Goal: Register for event/course

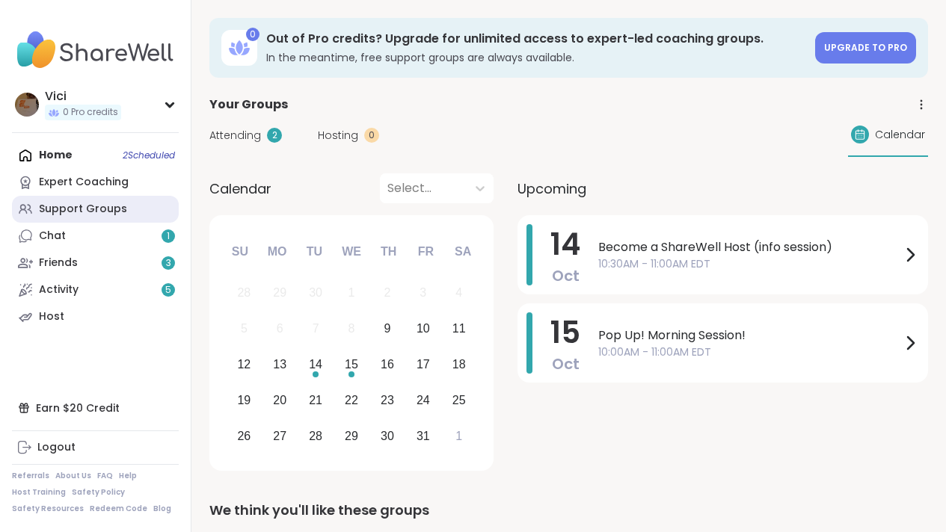
click at [117, 207] on div "Support Groups" at bounding box center [83, 209] width 88 height 15
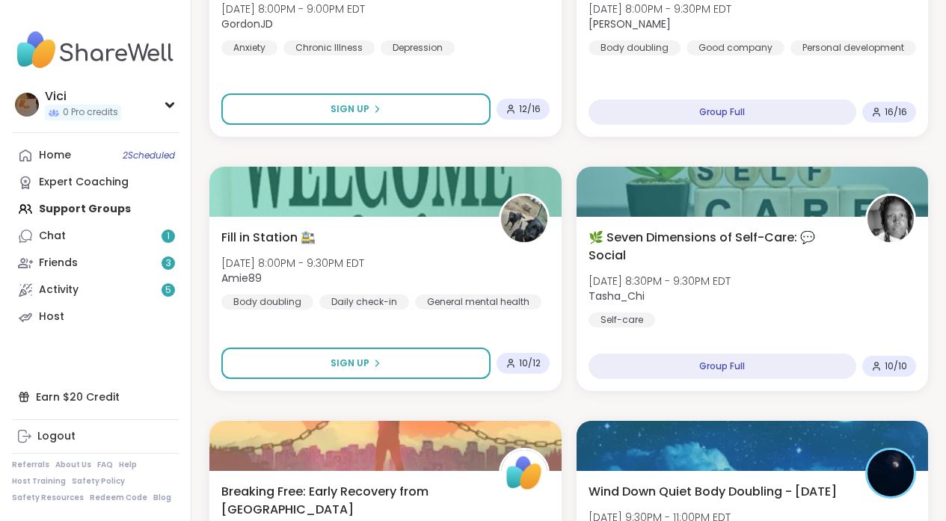
scroll to position [1086, 0]
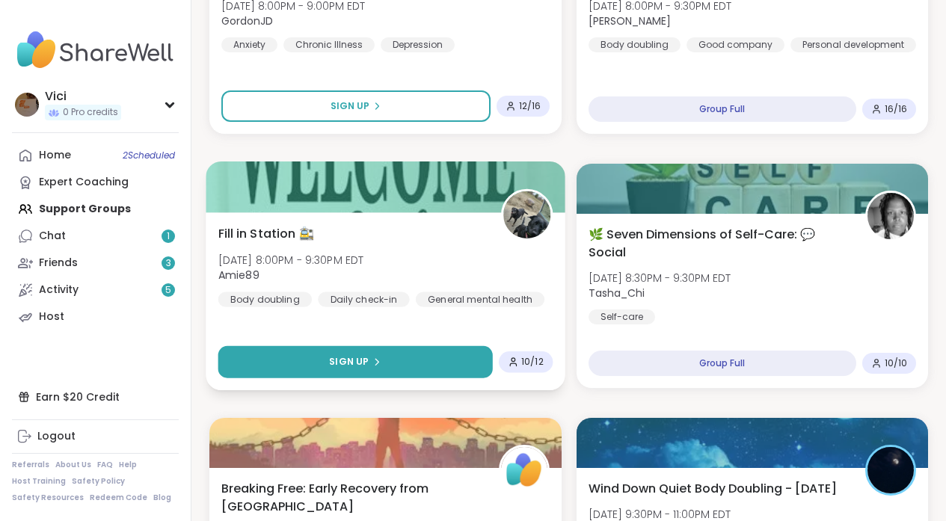
click at [385, 376] on button "Sign Up" at bounding box center [355, 362] width 274 height 32
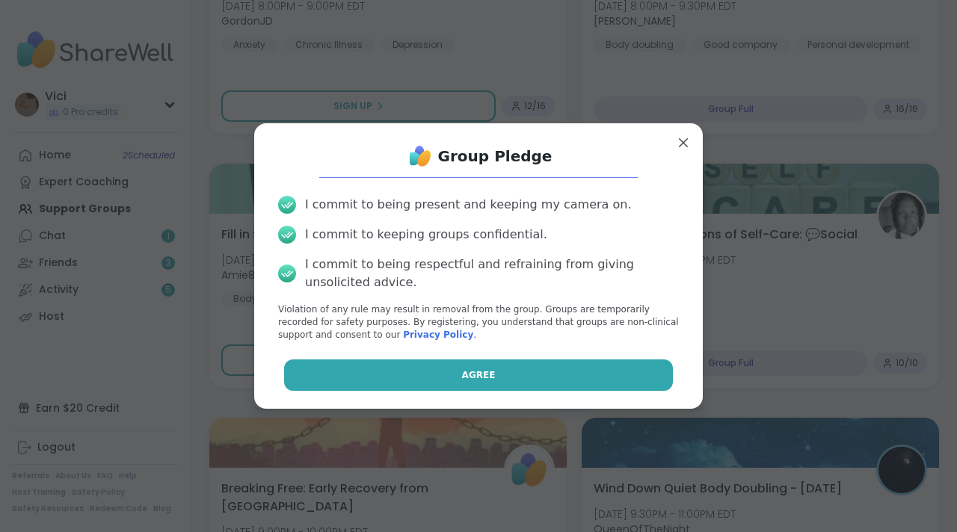
click at [401, 370] on button "Agree" at bounding box center [479, 375] width 390 height 31
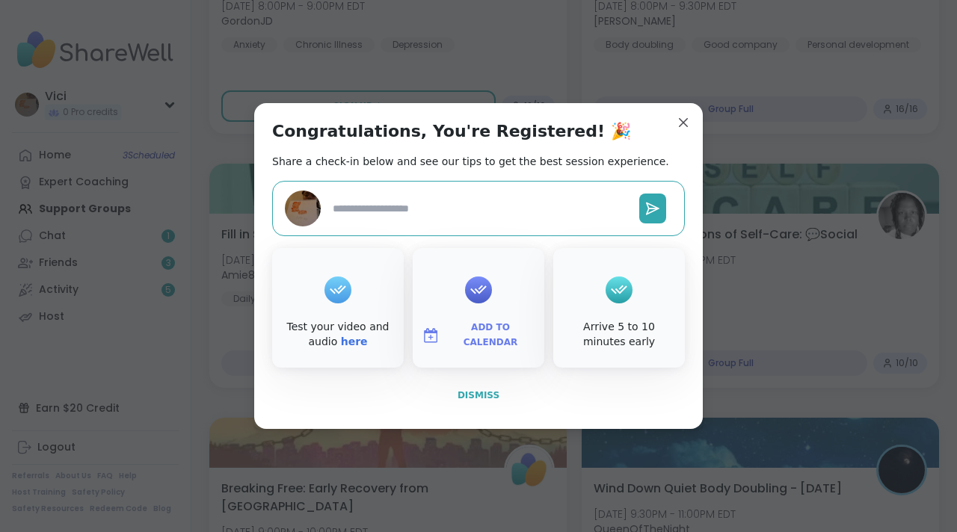
click at [464, 405] on button "Dismiss" at bounding box center [478, 395] width 413 height 31
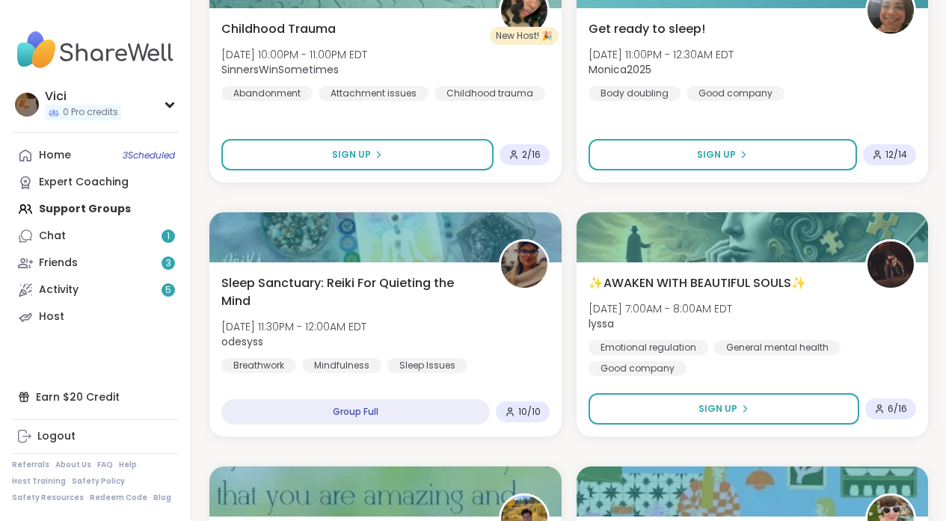
scroll to position [2323, 0]
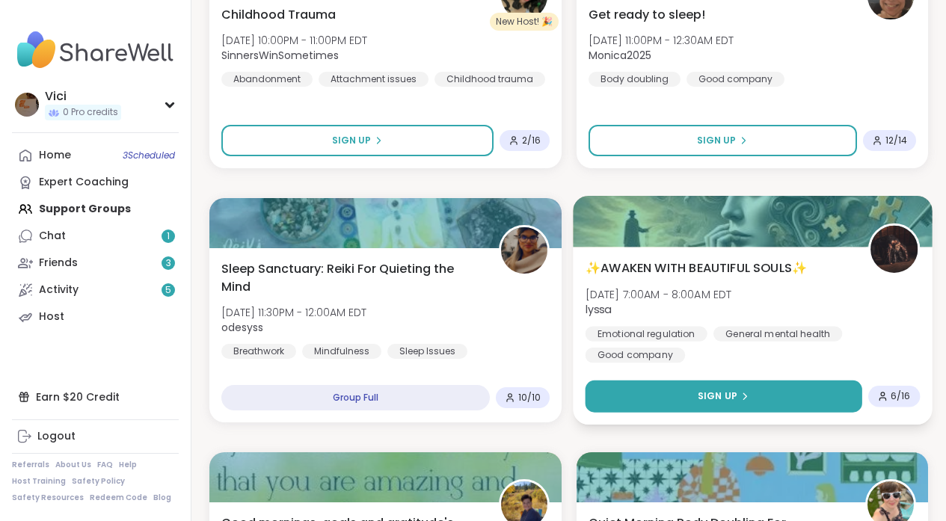
click at [800, 404] on button "Sign Up" at bounding box center [723, 397] width 277 height 32
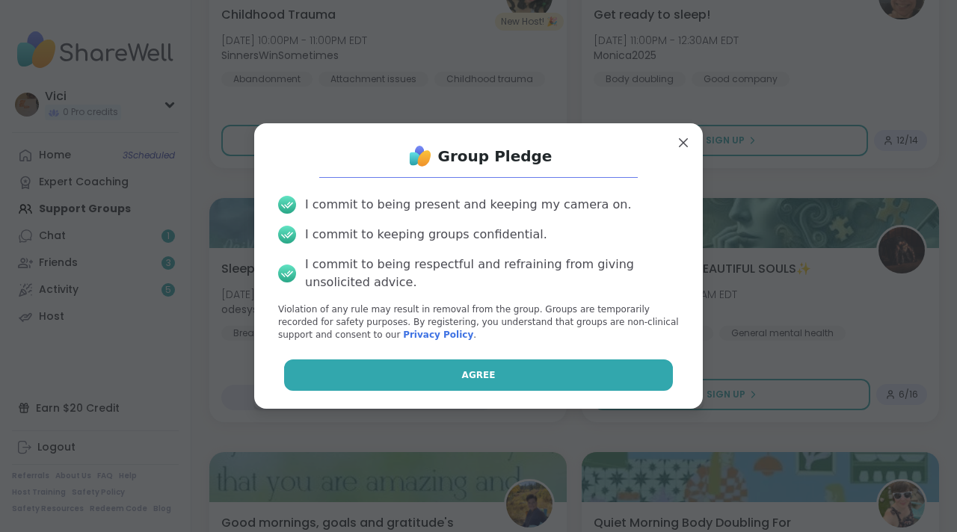
click at [640, 385] on button "Agree" at bounding box center [479, 375] width 390 height 31
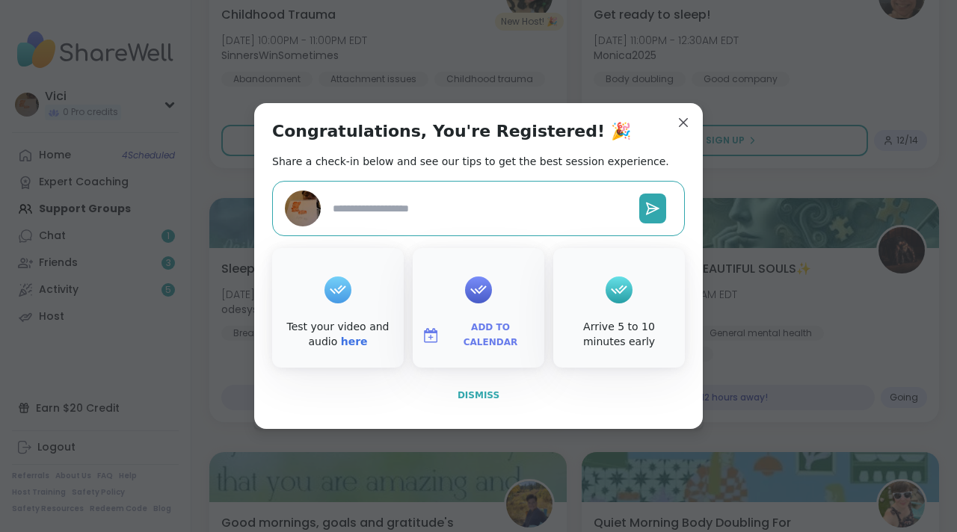
click at [481, 390] on span "Dismiss" at bounding box center [479, 395] width 42 height 10
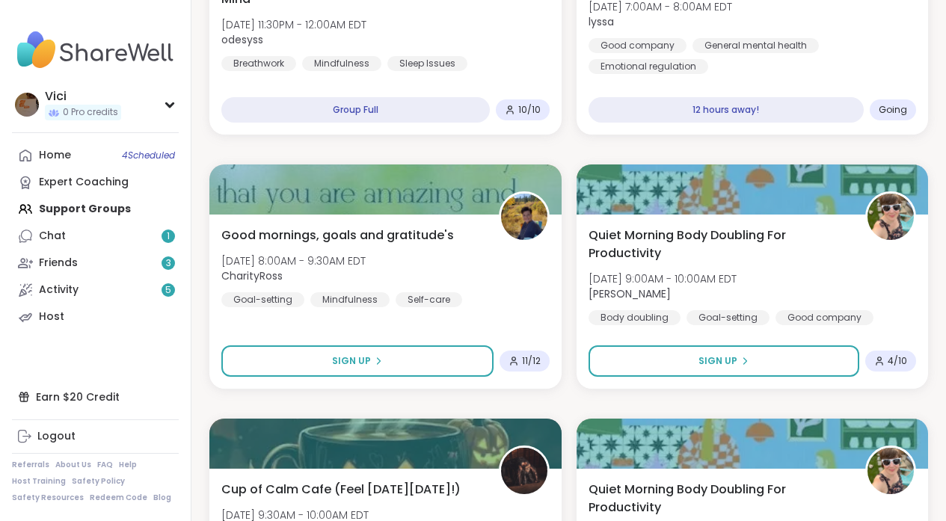
scroll to position [2617, 0]
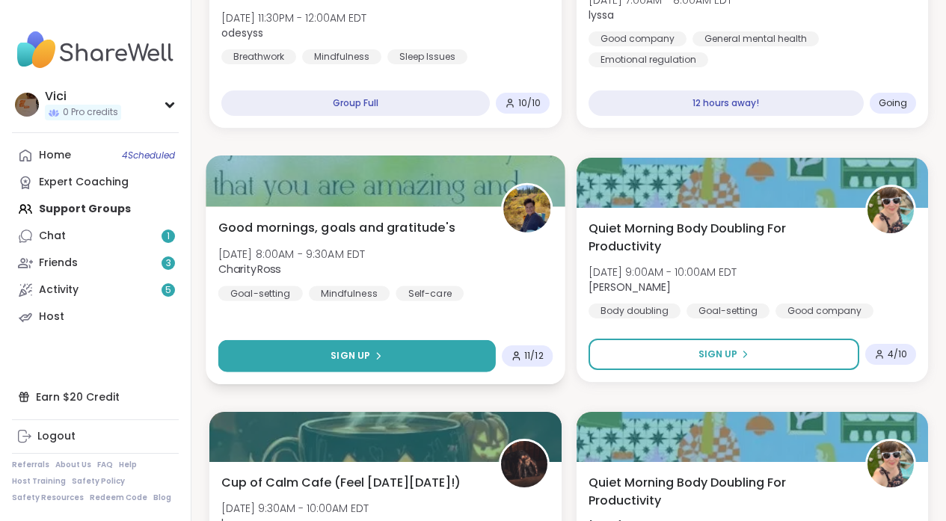
click at [471, 370] on button "Sign Up" at bounding box center [356, 356] width 277 height 32
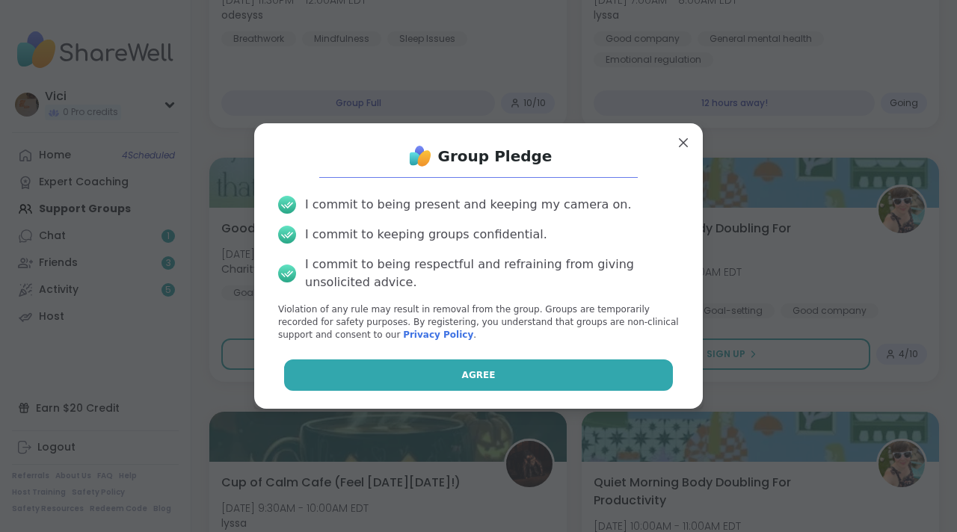
click at [478, 366] on button "Agree" at bounding box center [479, 375] width 390 height 31
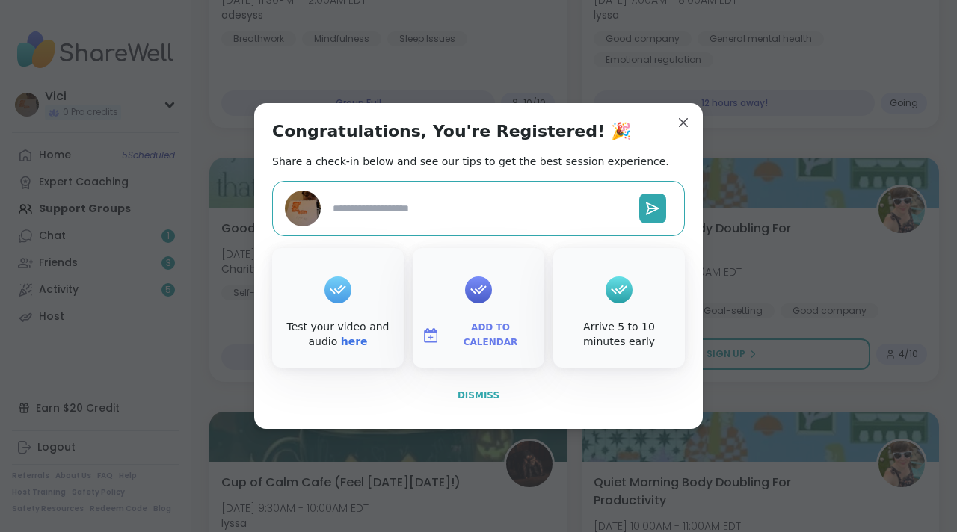
click at [485, 390] on span "Dismiss" at bounding box center [479, 395] width 42 height 10
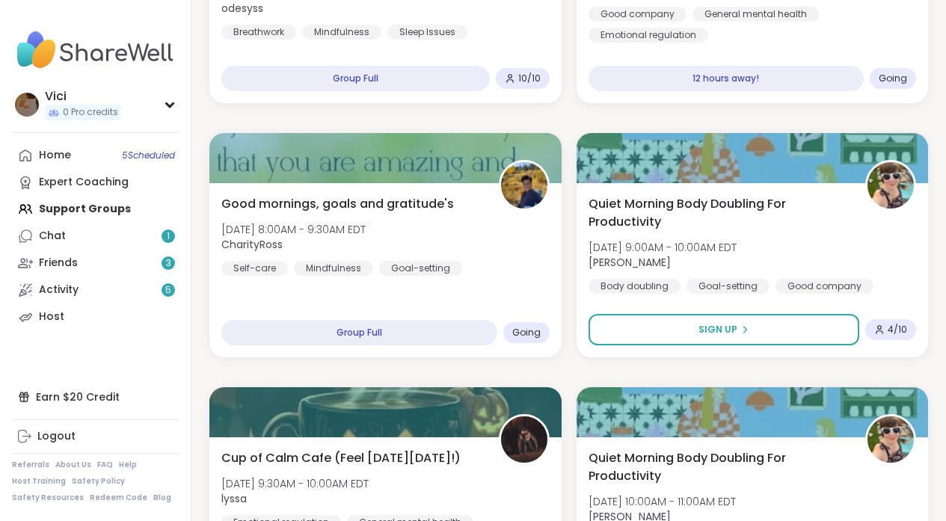
scroll to position [2673, 0]
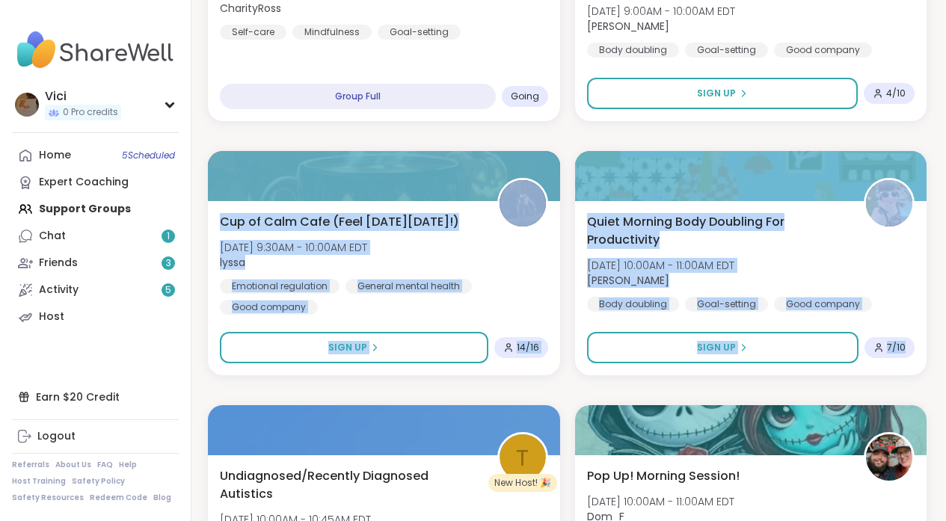
drag, startPoint x: 956, startPoint y: 312, endPoint x: 943, endPoint y: 338, distance: 28.8
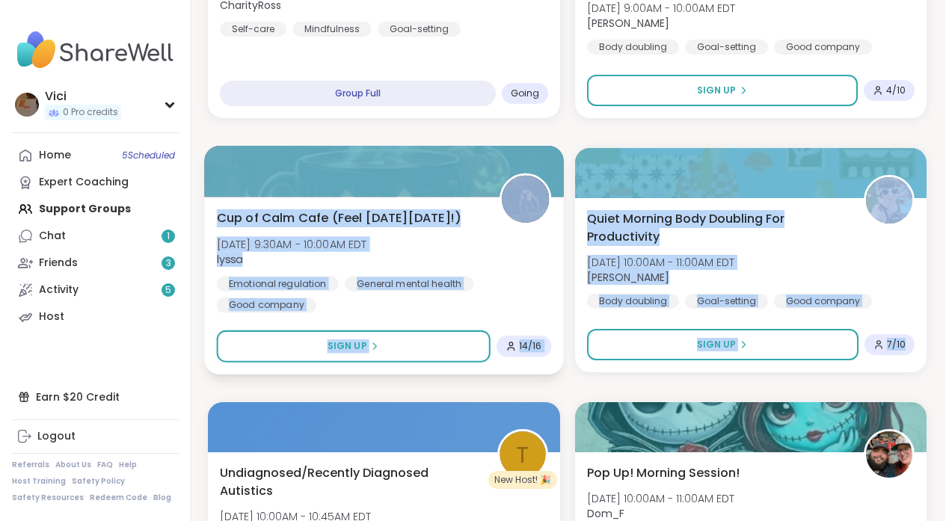
click at [485, 300] on div "Emotional regulation General mental health Good company" at bounding box center [384, 294] width 334 height 37
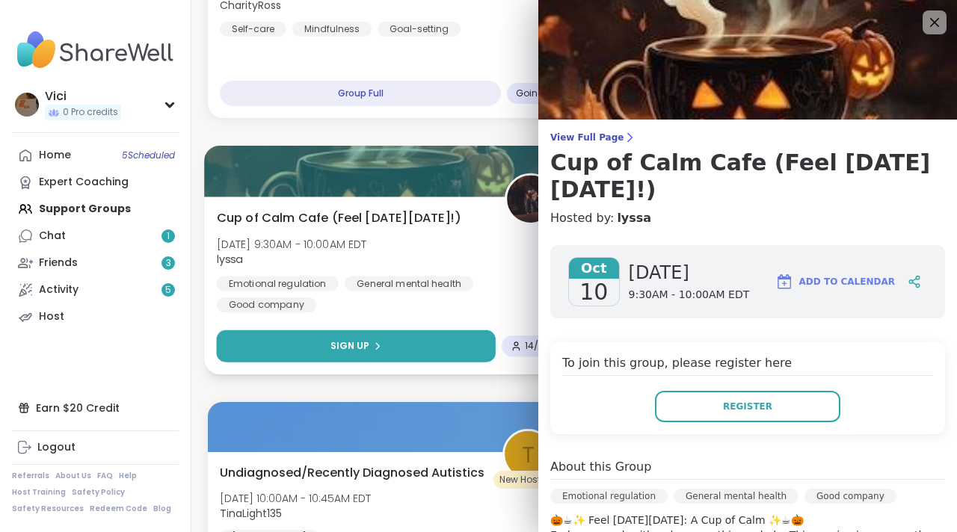
click at [425, 350] on button "Sign Up" at bounding box center [356, 346] width 279 height 32
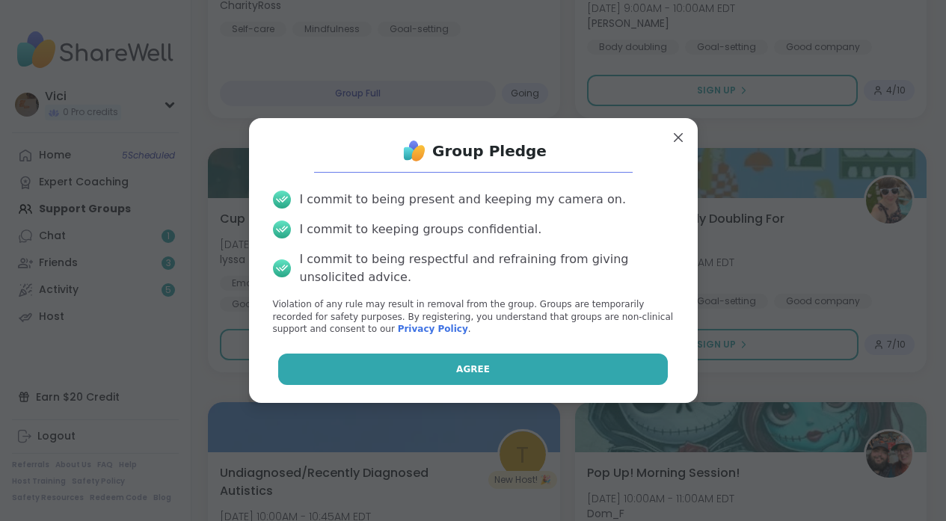
click at [425, 370] on button "Agree" at bounding box center [473, 369] width 390 height 31
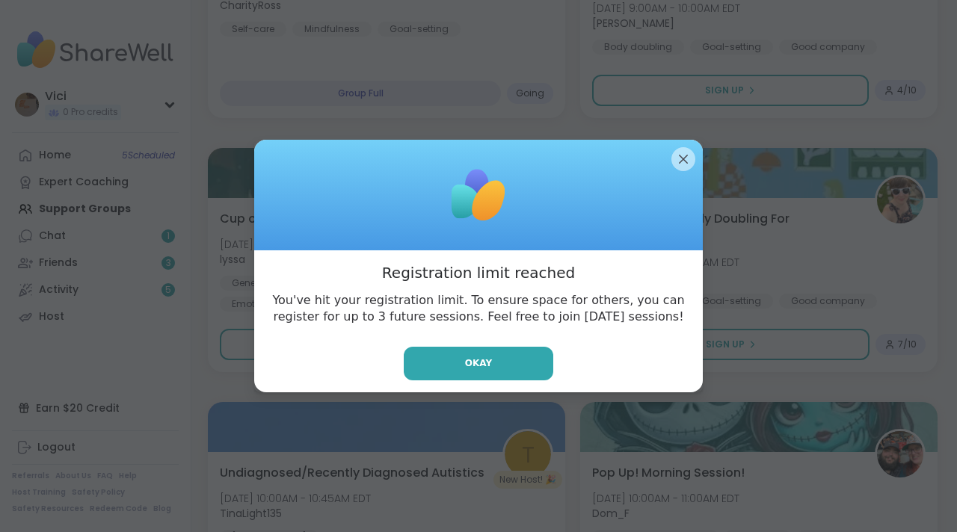
click at [676, 173] on div at bounding box center [478, 195] width 449 height 111
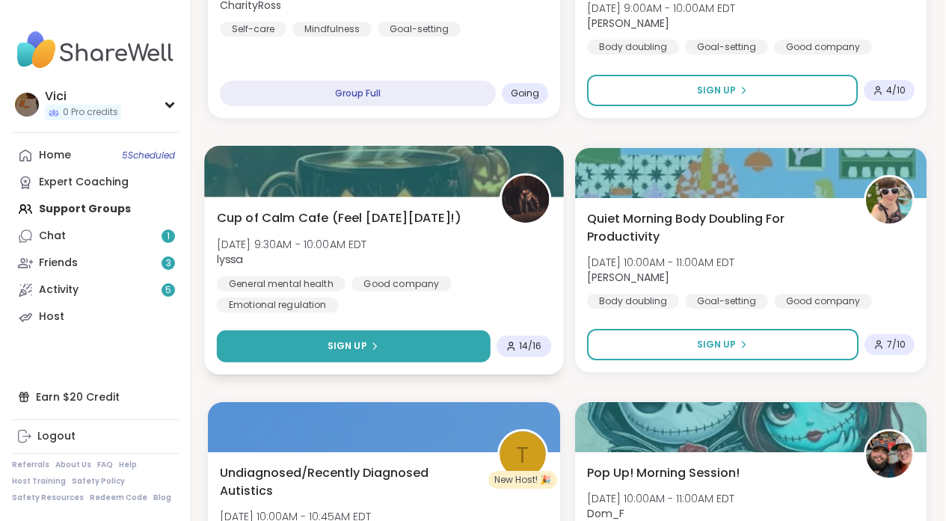
click at [440, 330] on button "Sign Up" at bounding box center [354, 346] width 274 height 32
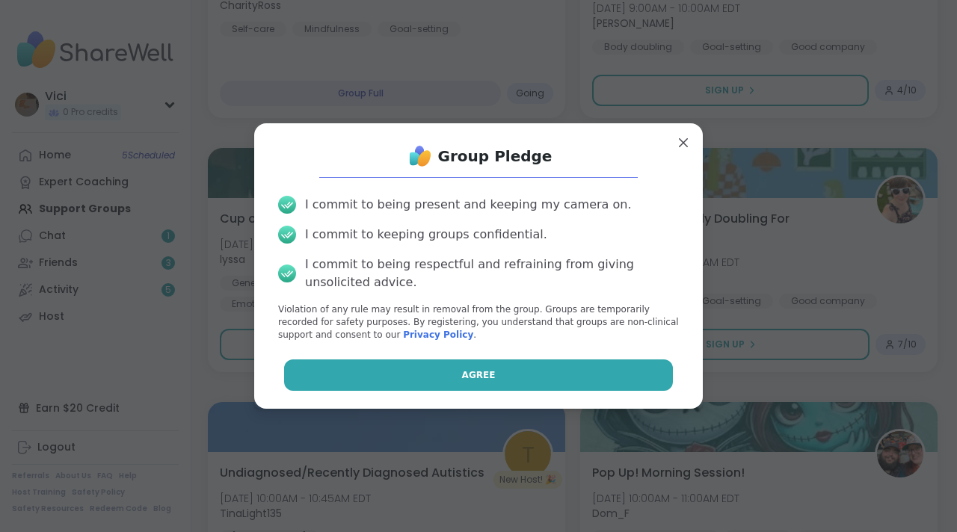
click at [436, 367] on button "Agree" at bounding box center [479, 375] width 390 height 31
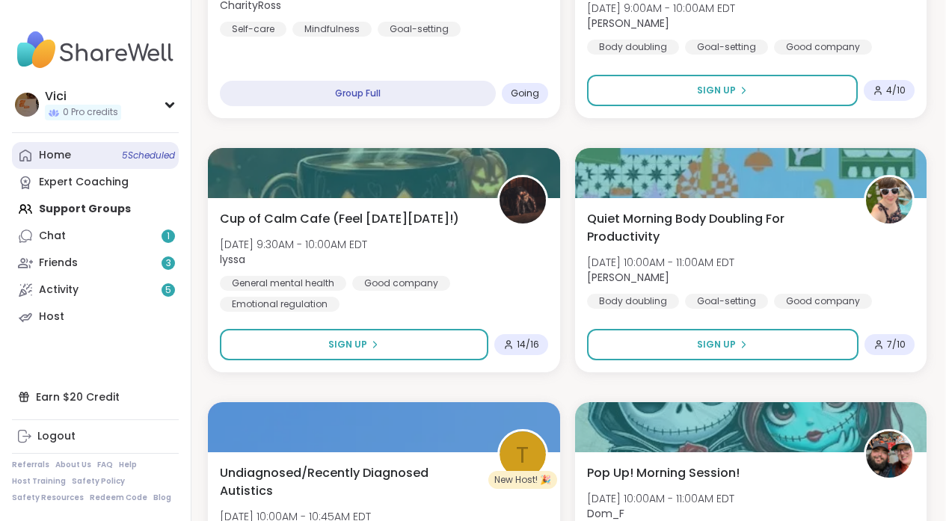
click at [134, 165] on link "Home 5 Scheduled" at bounding box center [95, 155] width 167 height 27
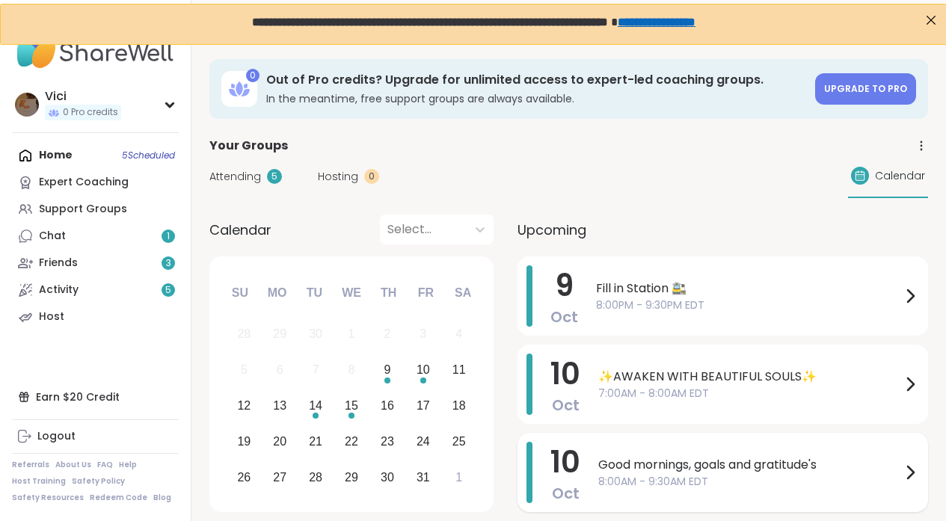
click at [616, 478] on span "8:00AM - 9:30AM EDT" at bounding box center [749, 482] width 303 height 16
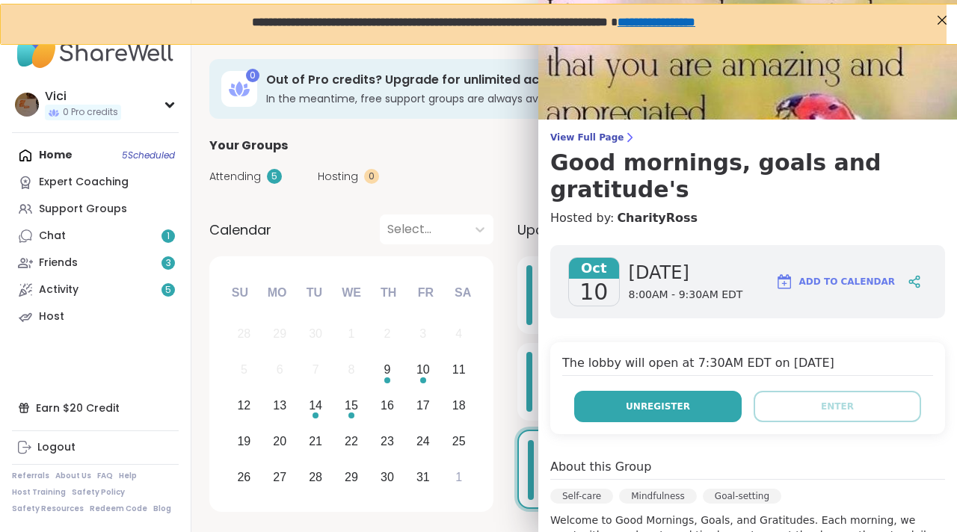
click at [687, 391] on button "Unregister" at bounding box center [657, 406] width 167 height 31
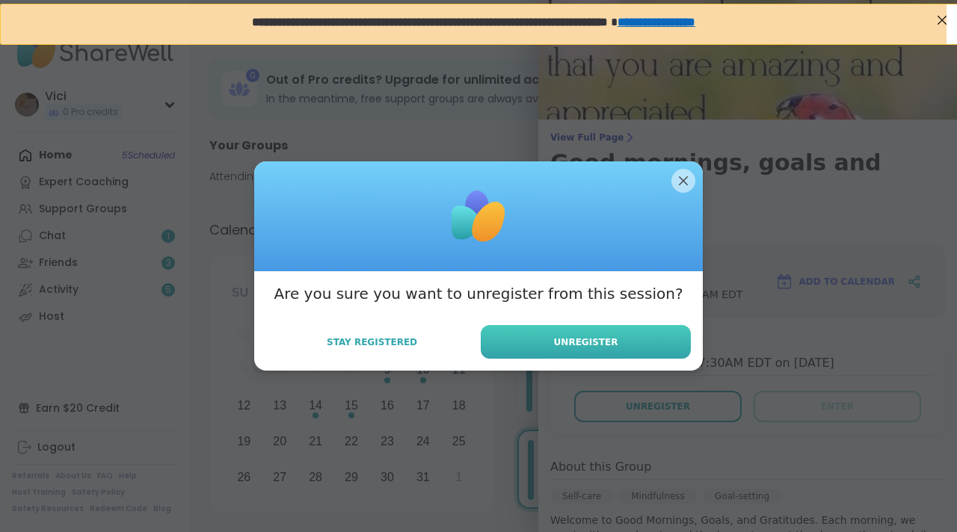
click at [491, 345] on button "Unregister" at bounding box center [586, 342] width 210 height 34
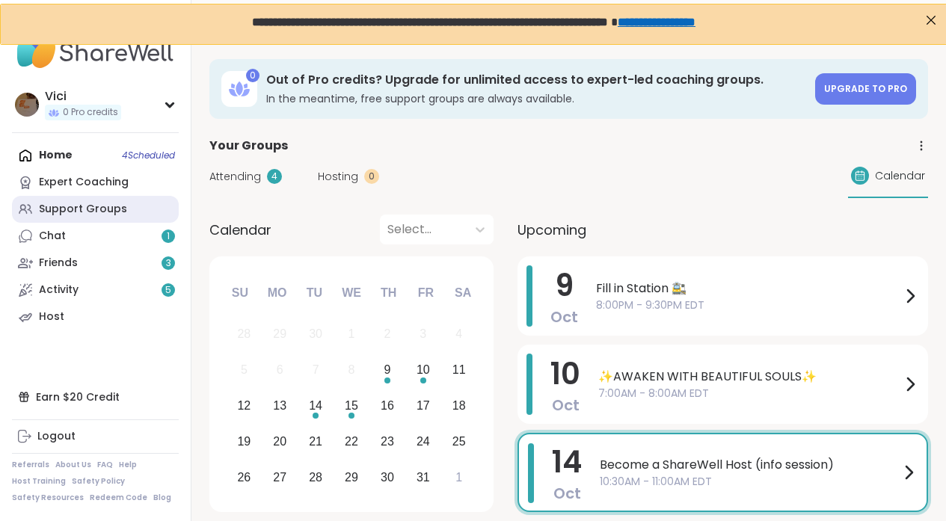
click at [92, 215] on div "Support Groups" at bounding box center [83, 209] width 88 height 15
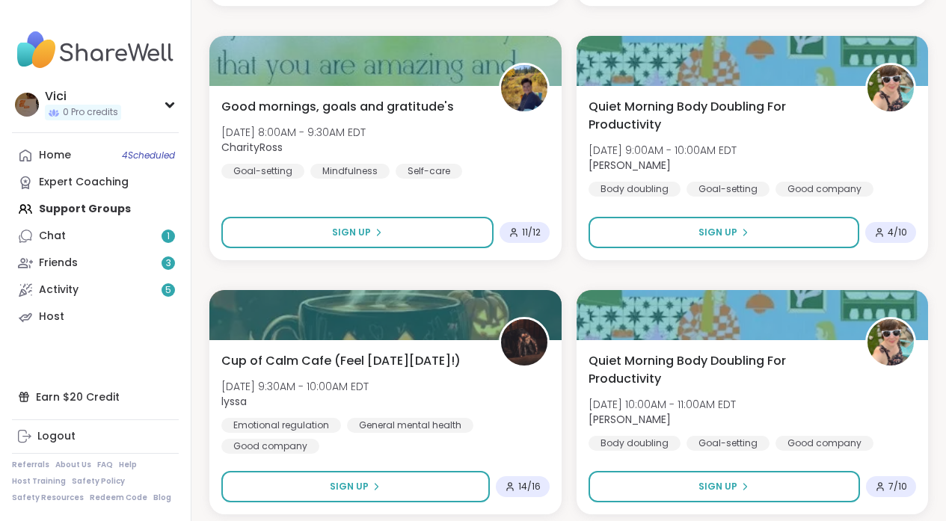
scroll to position [2815, 0]
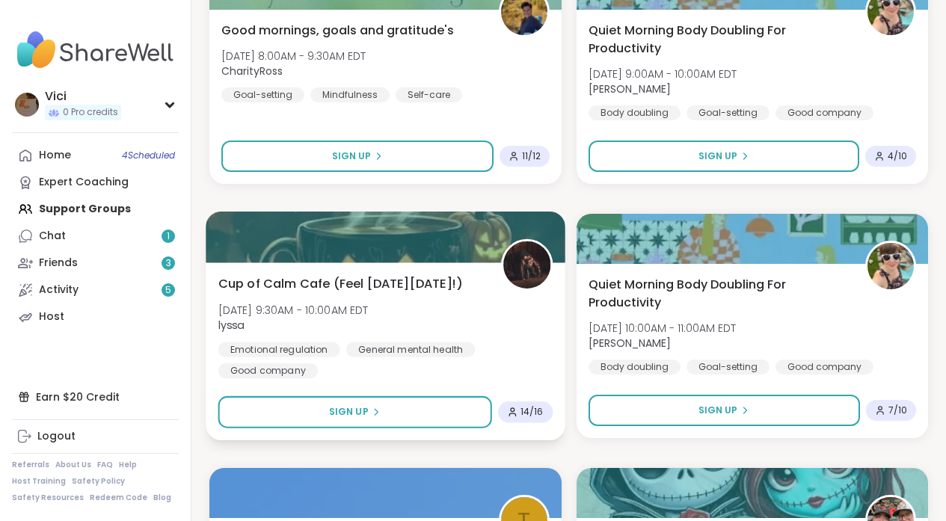
click at [422, 395] on div "Cup of Calm Cafe (Feel [DATE][DATE]!) [DATE] 9:30AM - 10:00AM EDT lyssa Emotion…" at bounding box center [385, 351] width 359 height 178
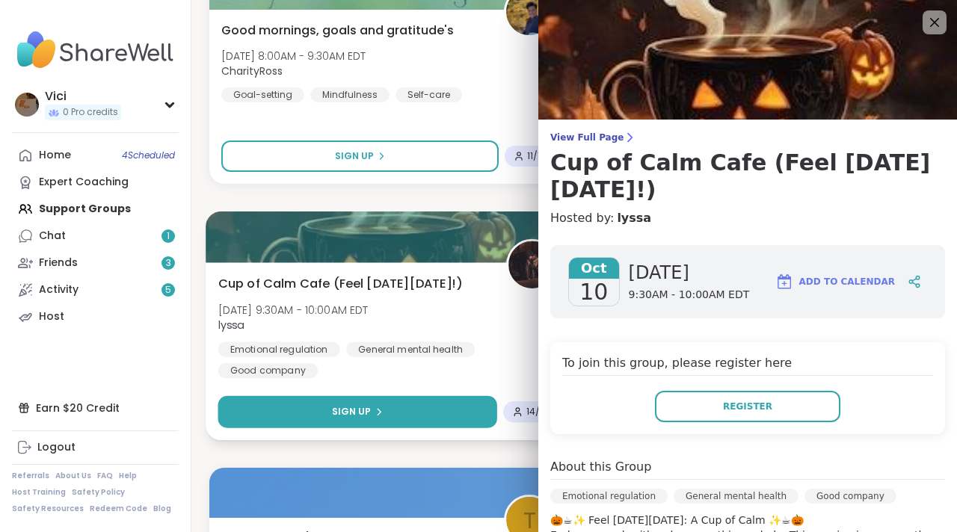
click at [415, 411] on button "Sign Up" at bounding box center [357, 412] width 279 height 32
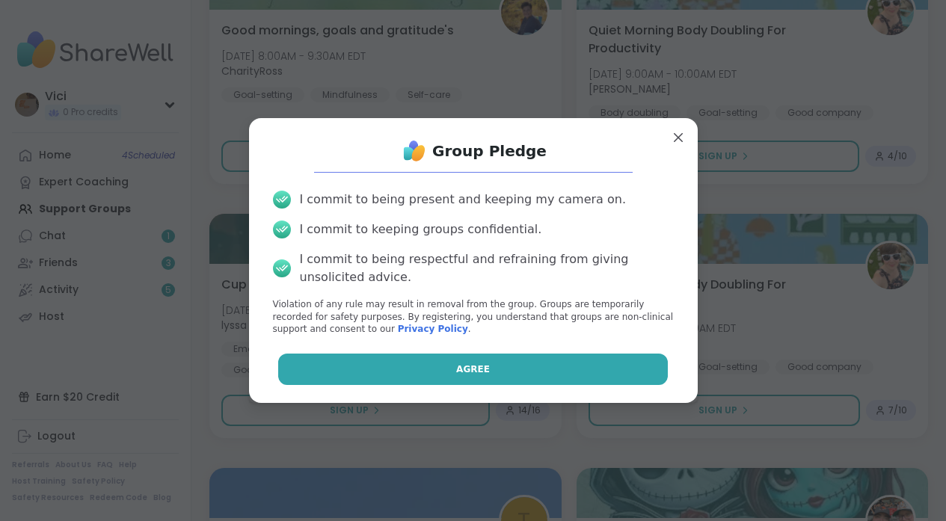
click at [569, 363] on button "Agree" at bounding box center [473, 369] width 390 height 31
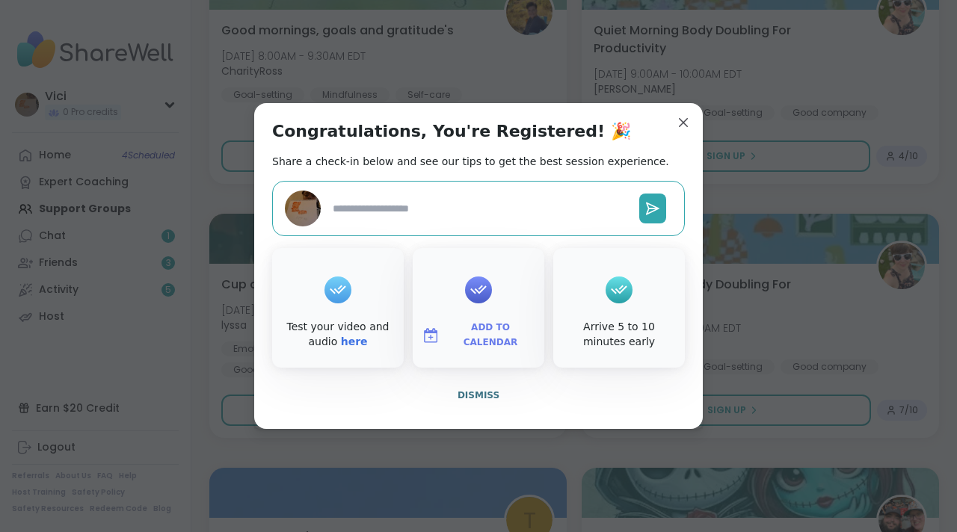
type textarea "*"
click at [472, 387] on button "Dismiss" at bounding box center [478, 395] width 413 height 31
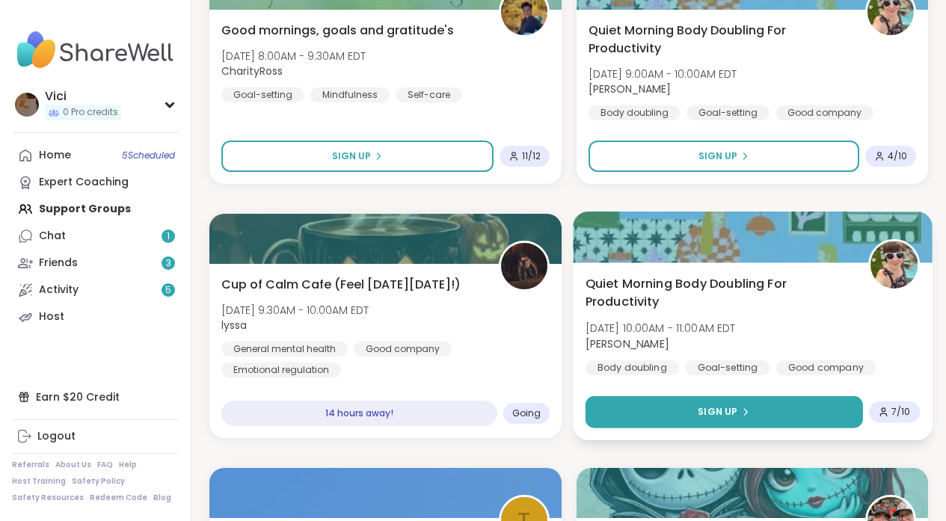
click at [659, 407] on button "Sign Up" at bounding box center [723, 412] width 277 height 32
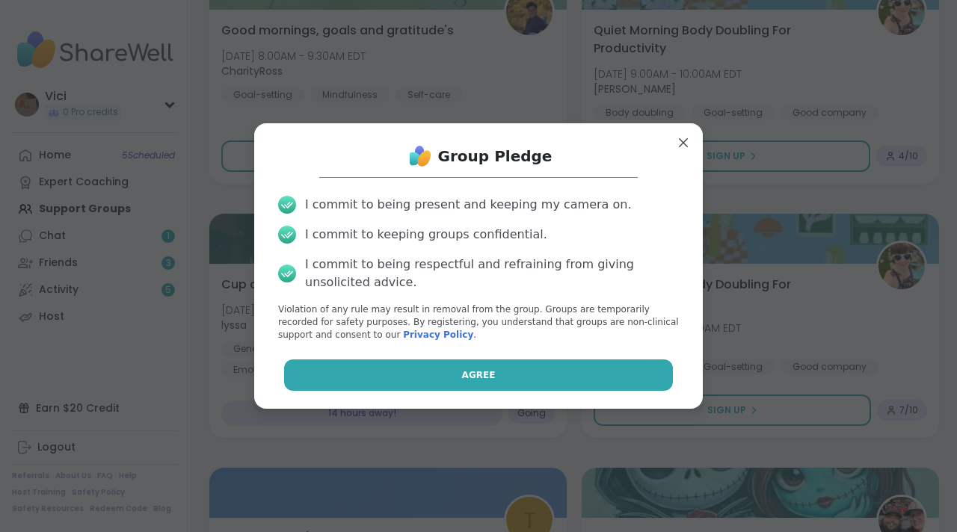
click at [563, 376] on button "Agree" at bounding box center [479, 375] width 390 height 31
